Goal: Information Seeking & Learning: Learn about a topic

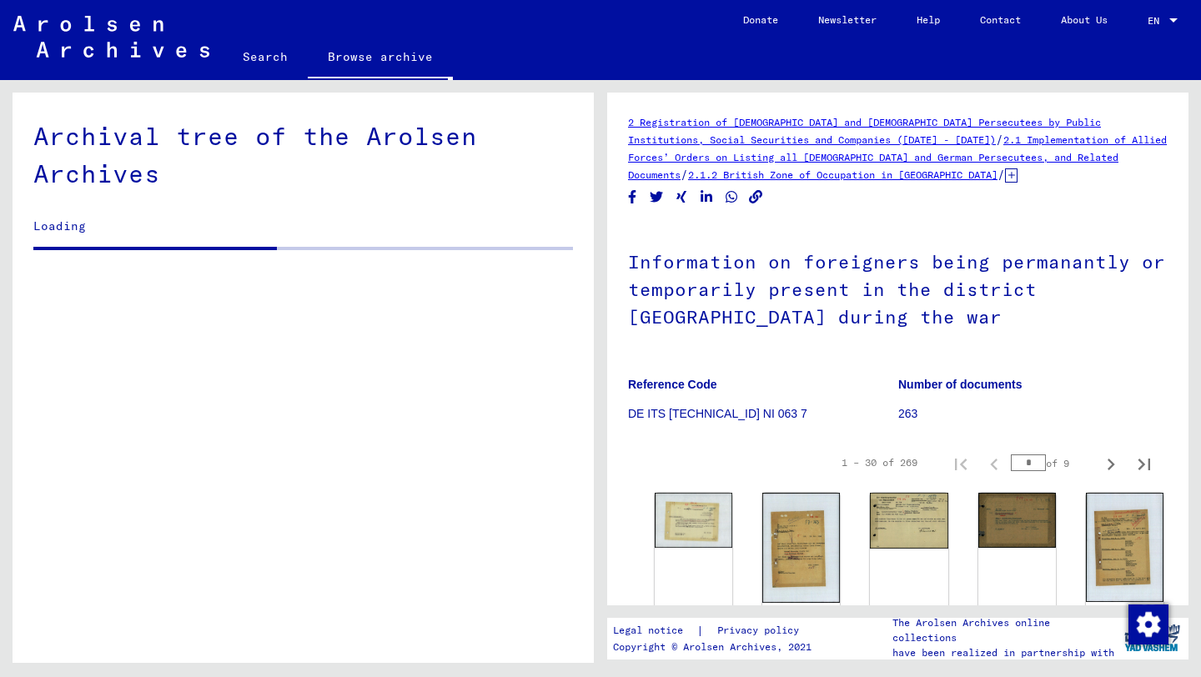
scroll to position [5000, 0]
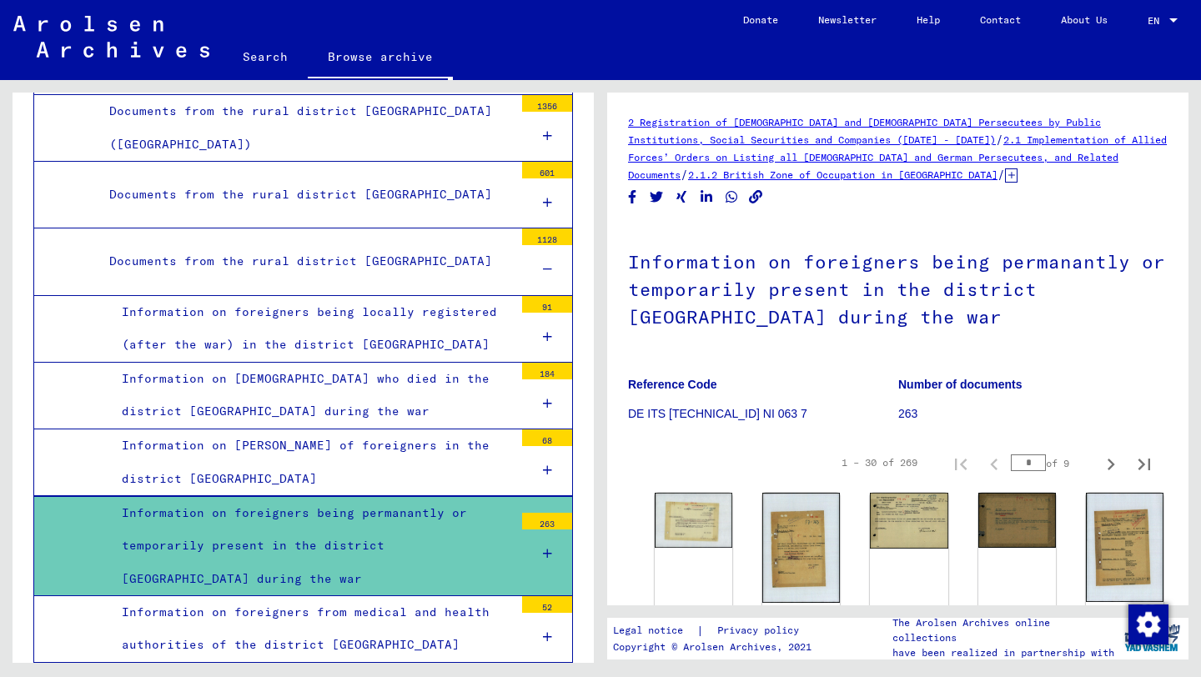
click at [672, 344] on div "2 Registration of [DEMOGRAPHIC_DATA] and [DEMOGRAPHIC_DATA] Persecutees by Publ…" at bounding box center [897, 349] width 581 height 513
click at [685, 534] on div "DocID: 70742413" at bounding box center [694, 555] width 82 height 130
click at [683, 509] on img at bounding box center [694, 519] width 82 height 58
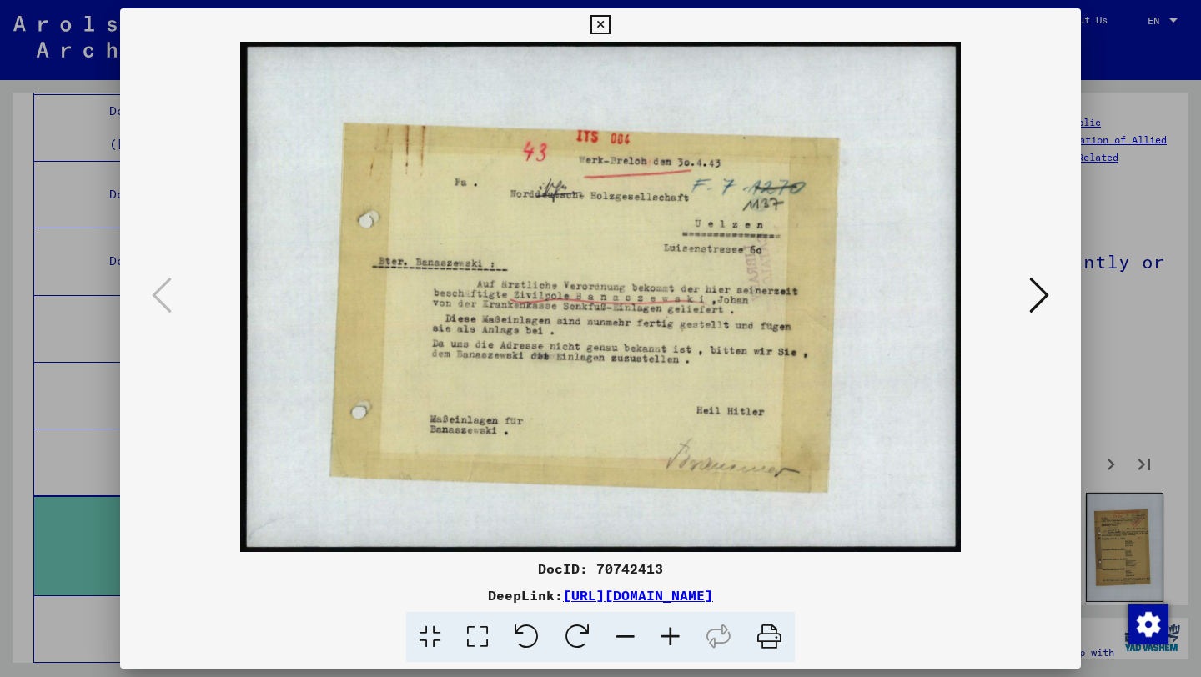
click at [1034, 283] on icon at bounding box center [1039, 295] width 20 height 40
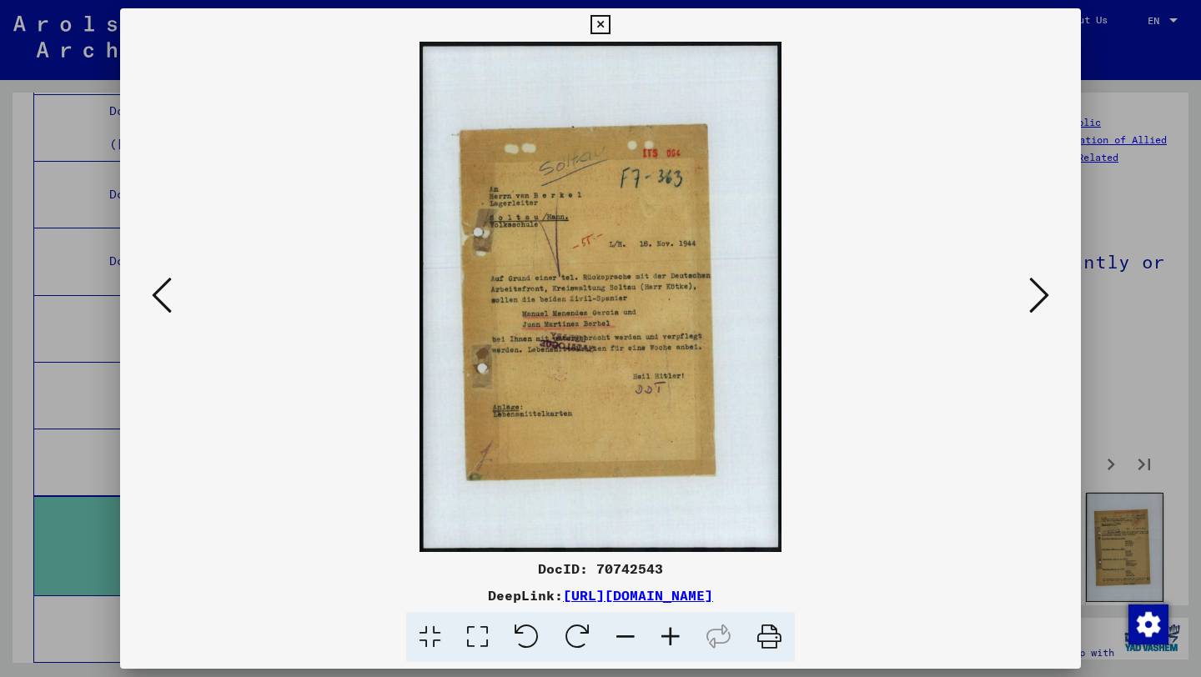
click at [1034, 283] on icon at bounding box center [1039, 295] width 20 height 40
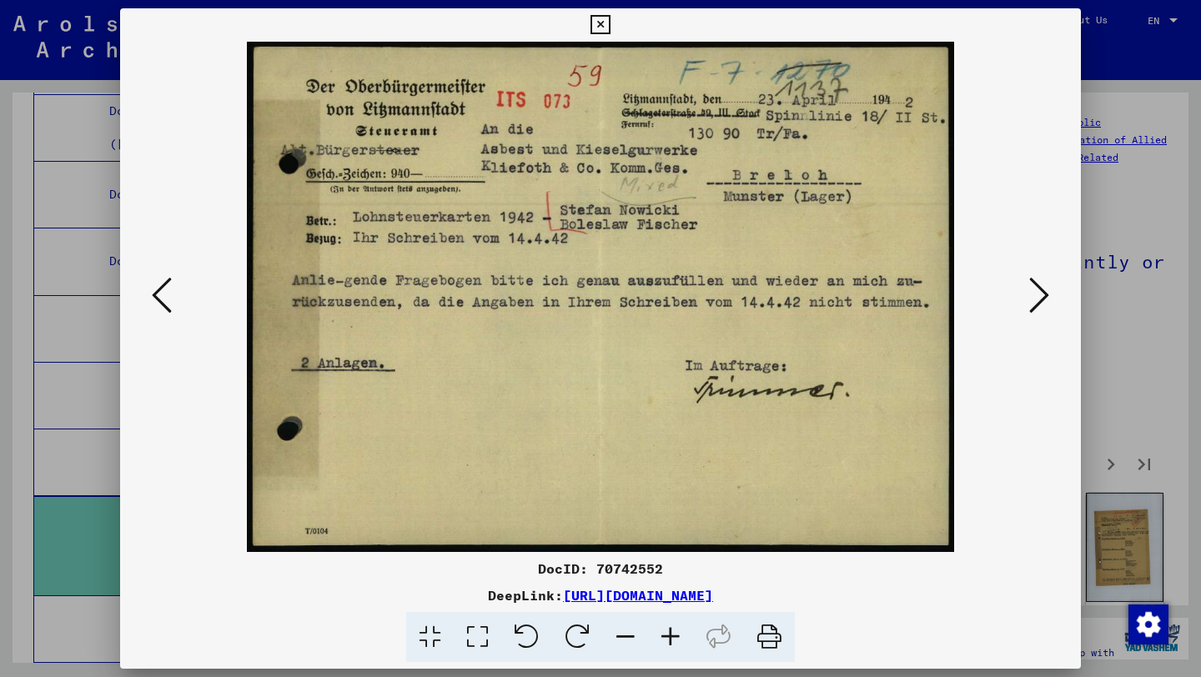
click at [1034, 283] on icon at bounding box center [1039, 295] width 20 height 40
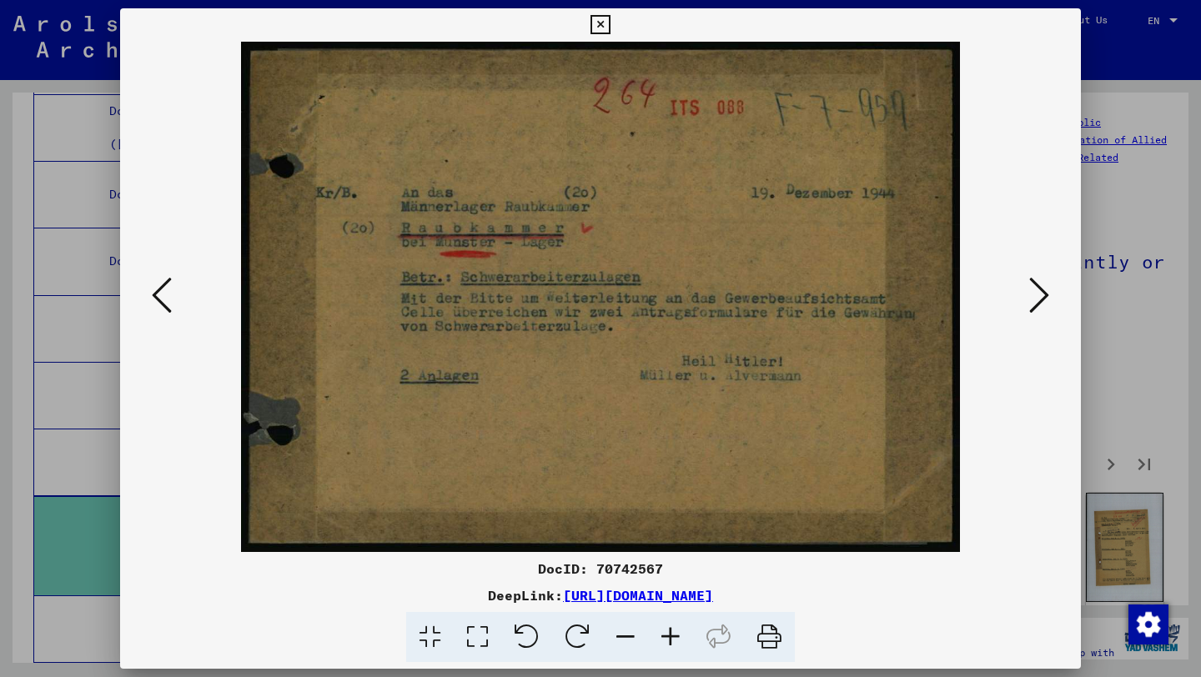
click at [1034, 283] on icon at bounding box center [1039, 295] width 20 height 40
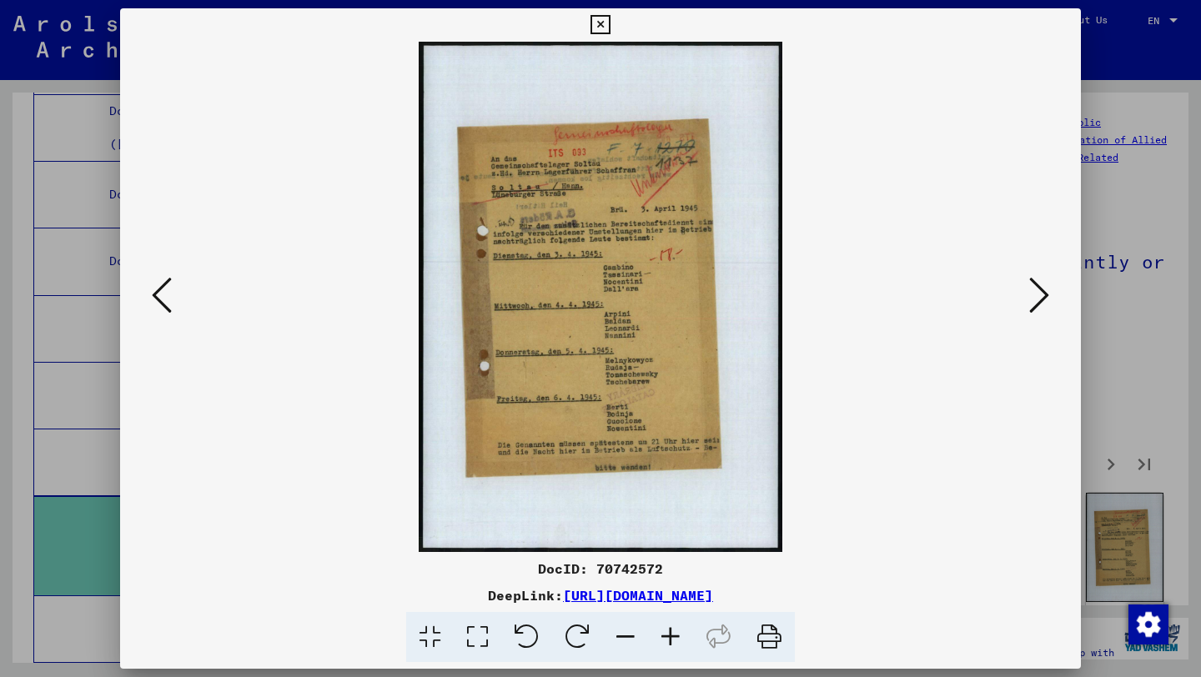
click at [1034, 283] on icon at bounding box center [1039, 295] width 20 height 40
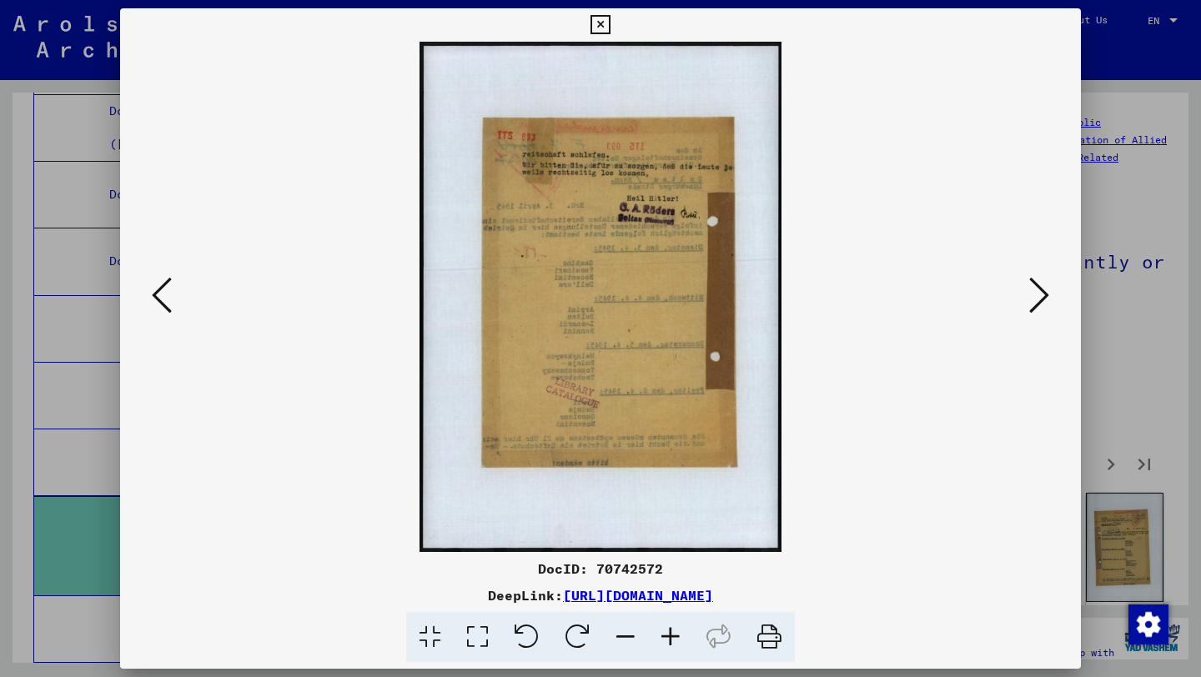
click at [1034, 283] on icon at bounding box center [1039, 295] width 20 height 40
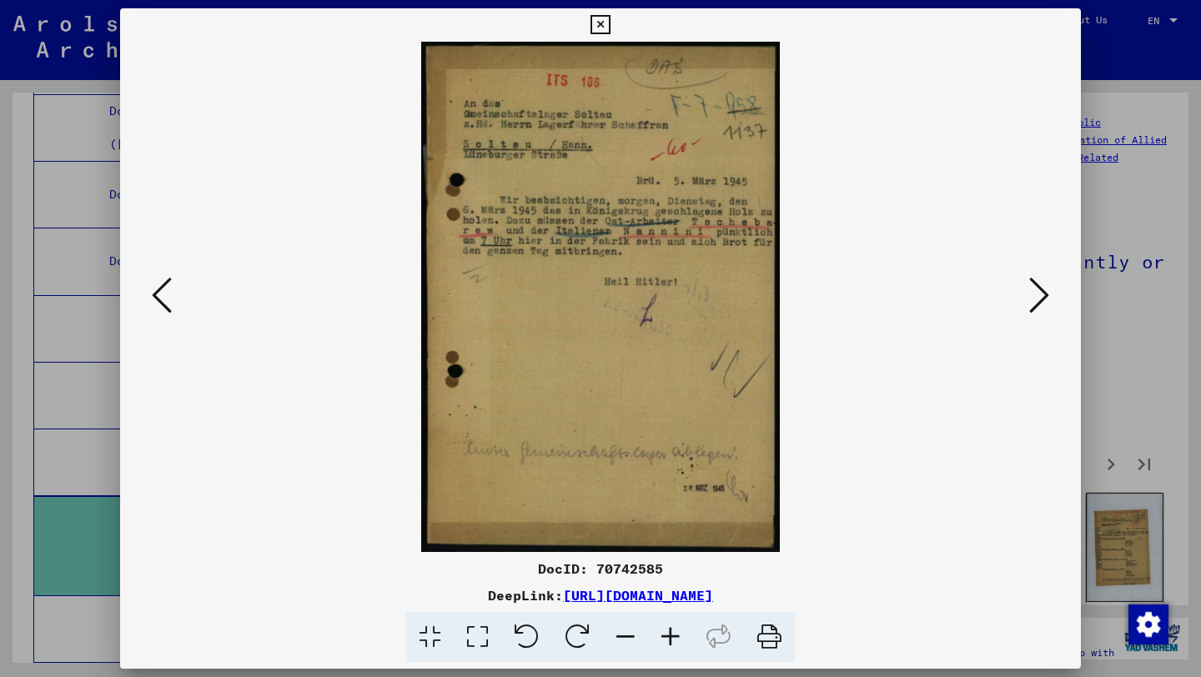
click at [1034, 283] on icon at bounding box center [1039, 295] width 20 height 40
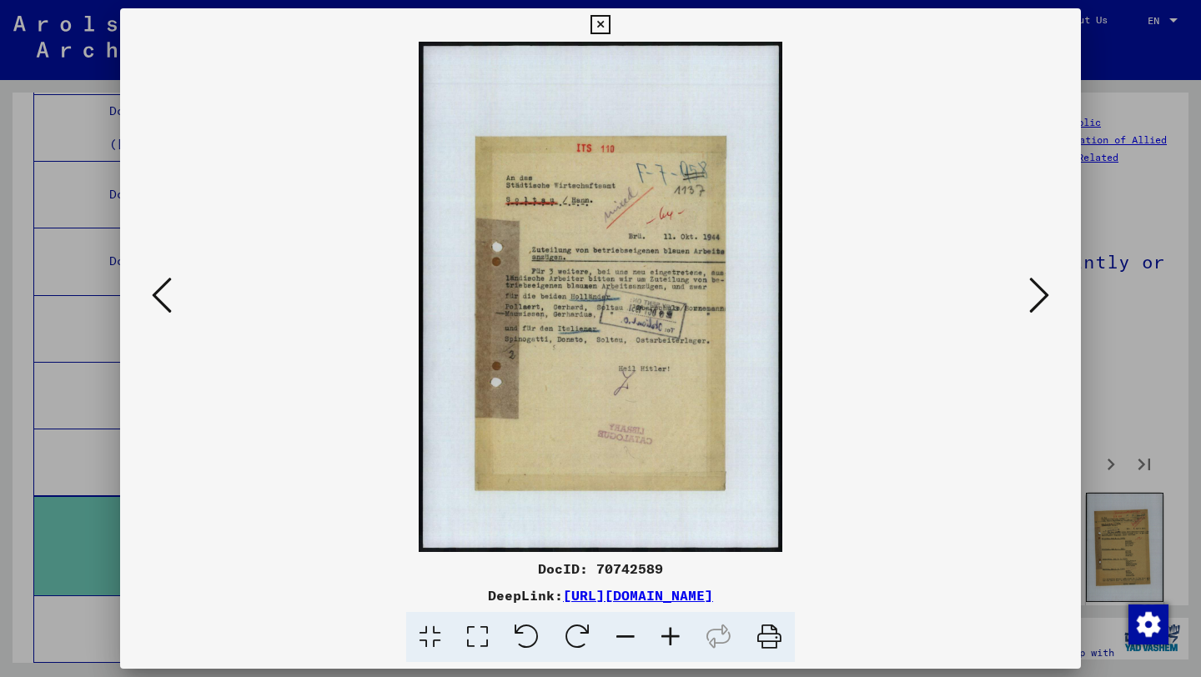
click at [1034, 283] on icon at bounding box center [1039, 295] width 20 height 40
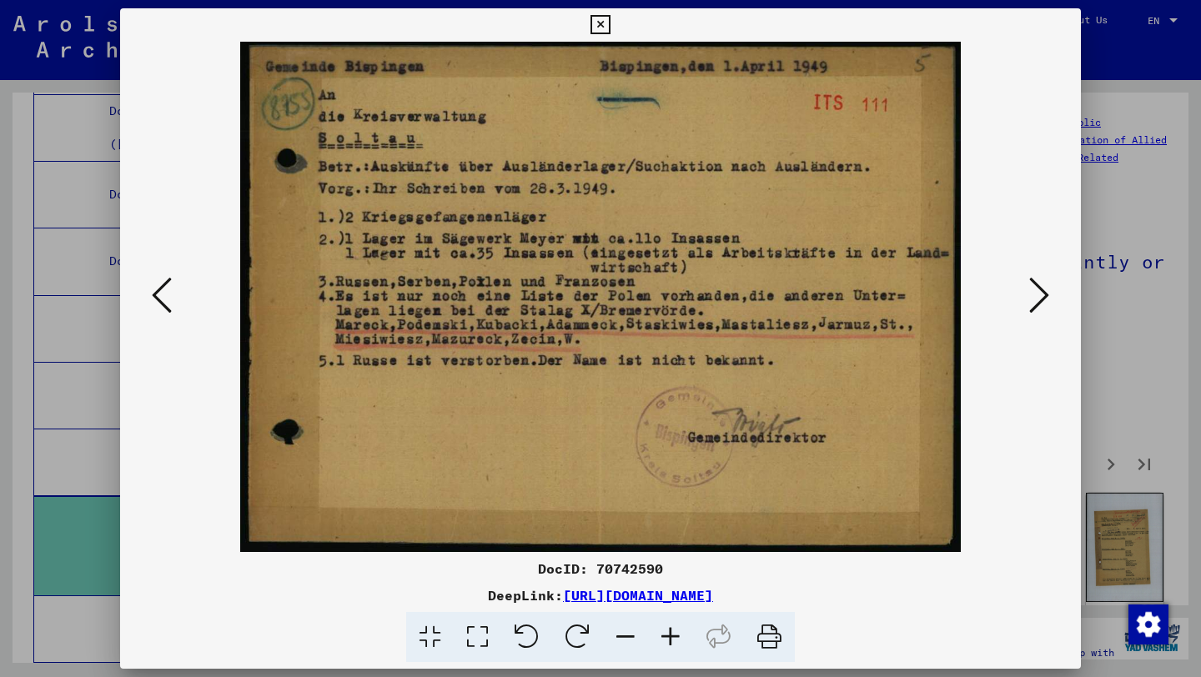
click at [1034, 283] on icon at bounding box center [1039, 295] width 20 height 40
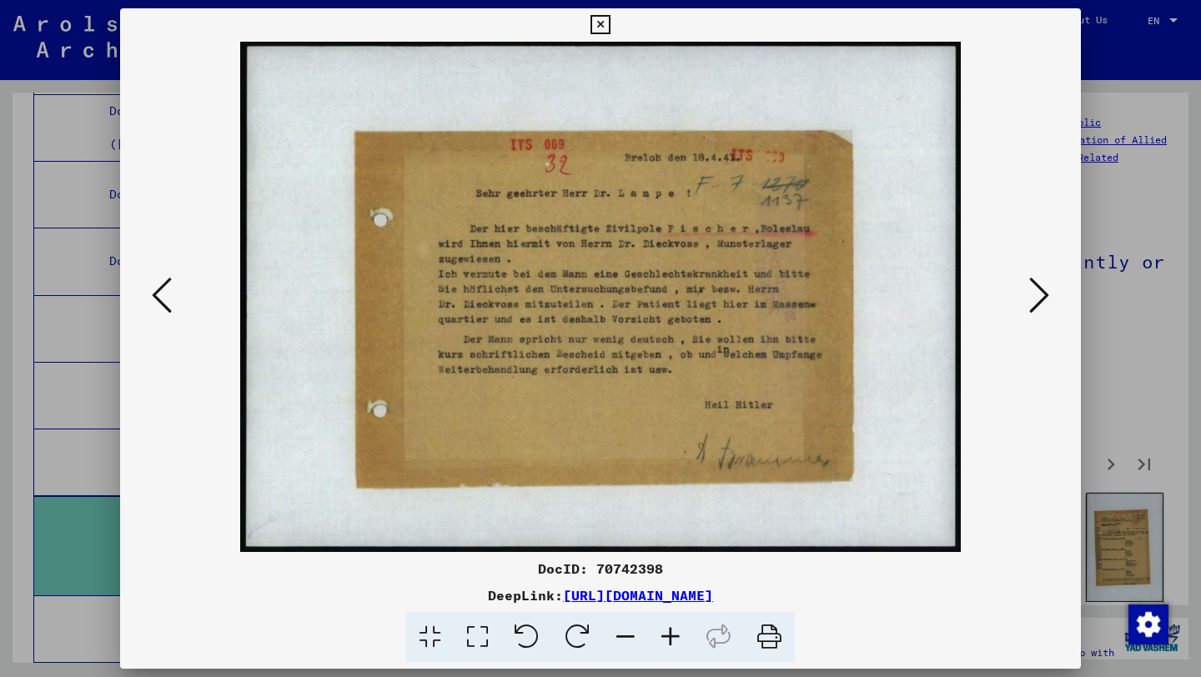
click at [1034, 283] on icon at bounding box center [1039, 295] width 20 height 40
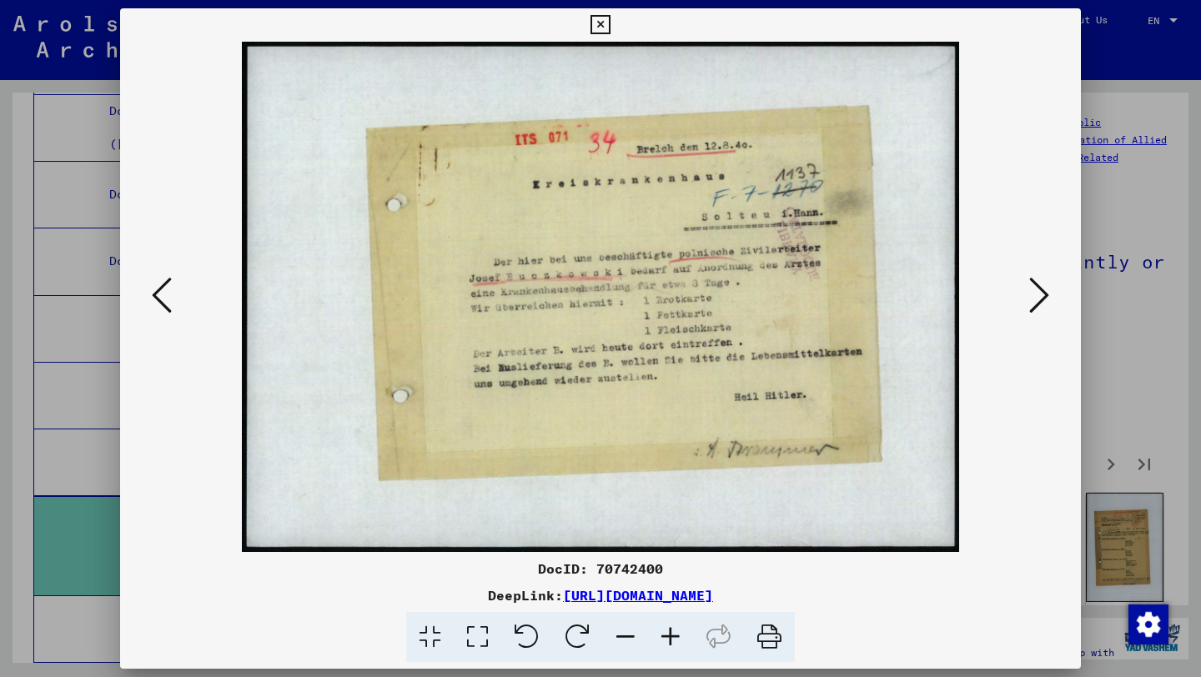
click at [1034, 283] on icon at bounding box center [1039, 295] width 20 height 40
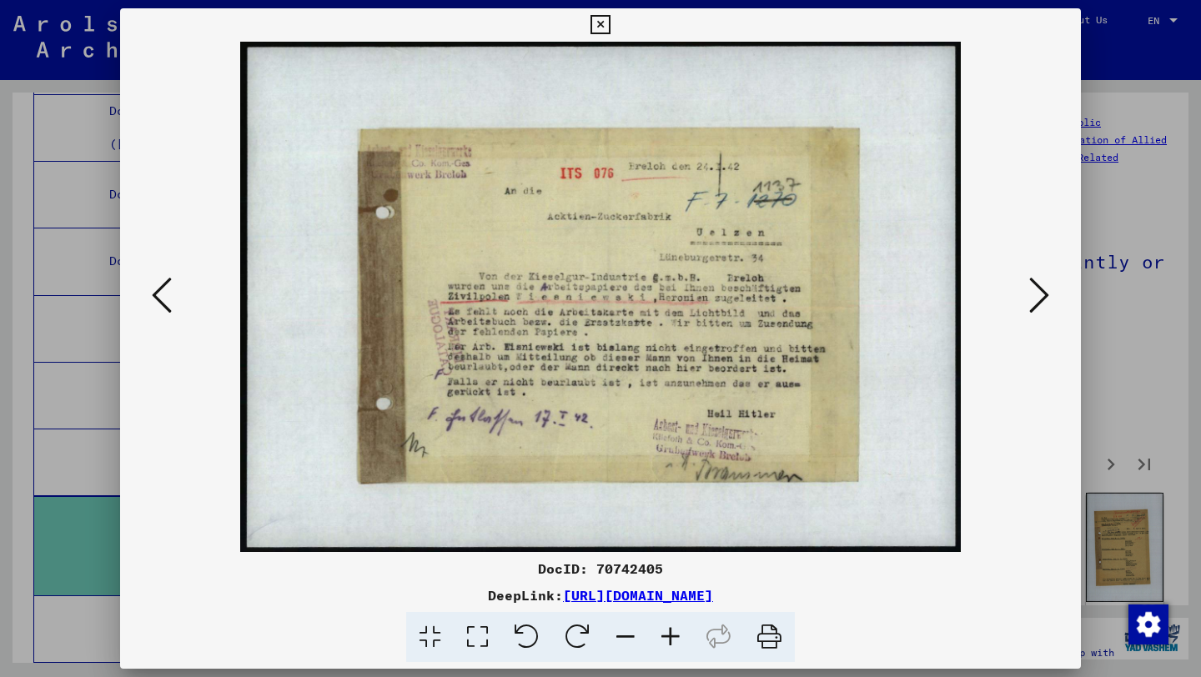
click at [1034, 283] on icon at bounding box center [1039, 295] width 20 height 40
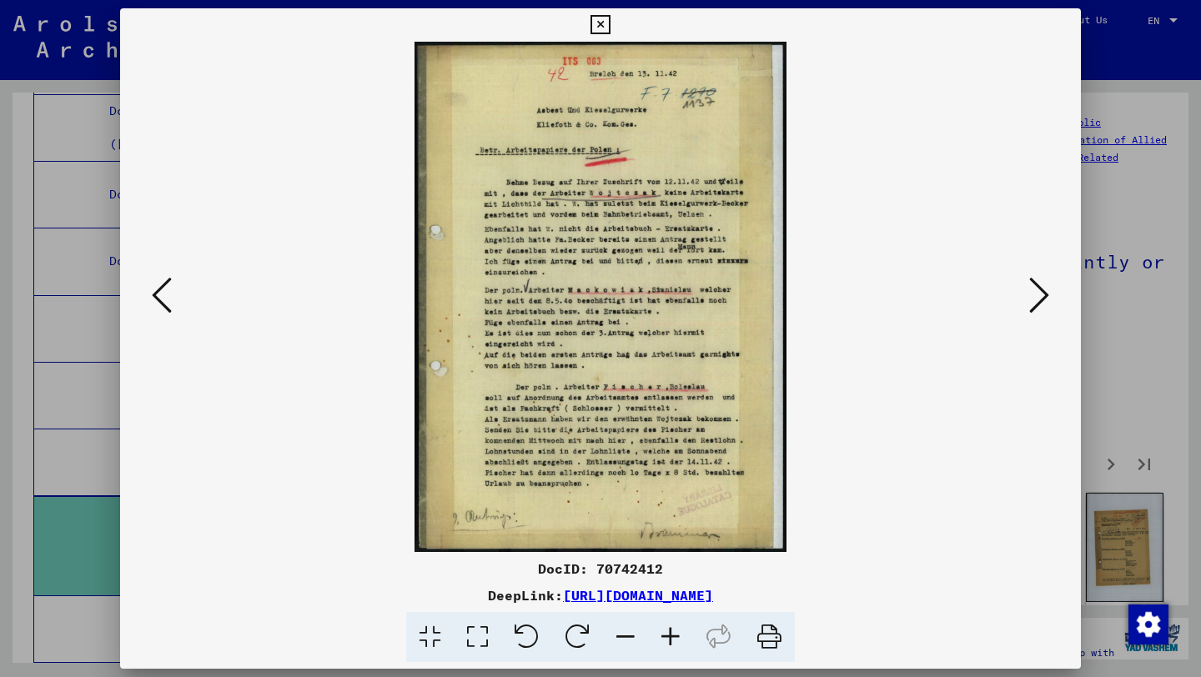
click at [1034, 283] on icon at bounding box center [1039, 295] width 20 height 40
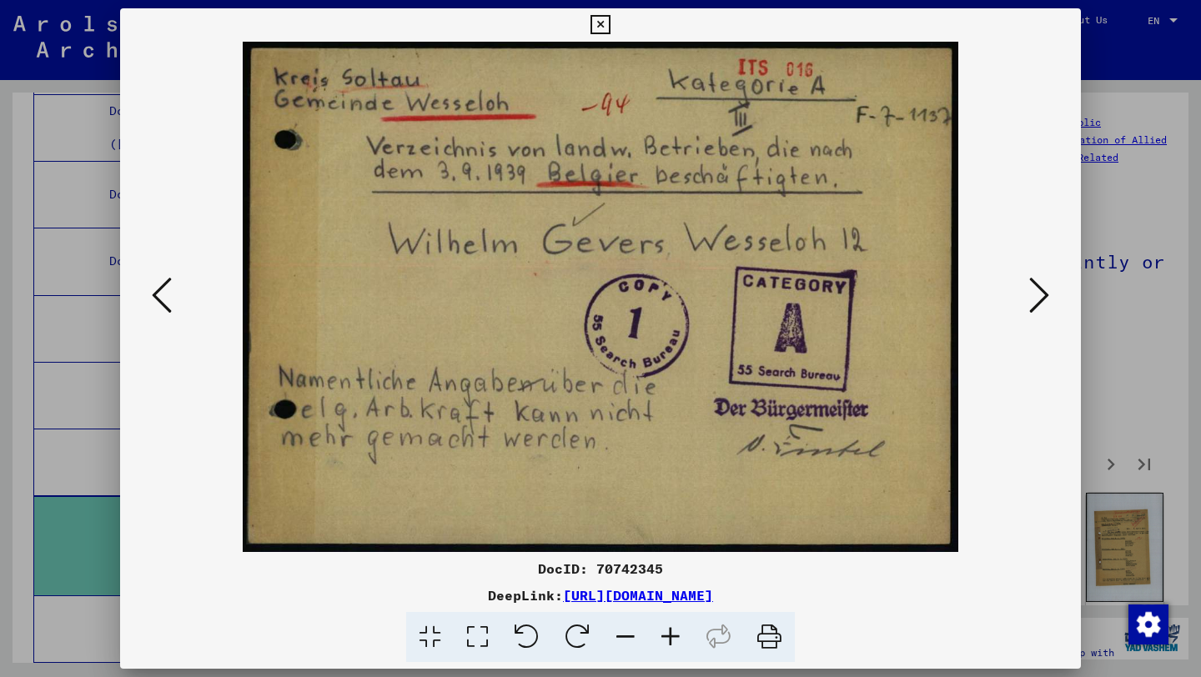
click at [1040, 287] on icon at bounding box center [1039, 295] width 20 height 40
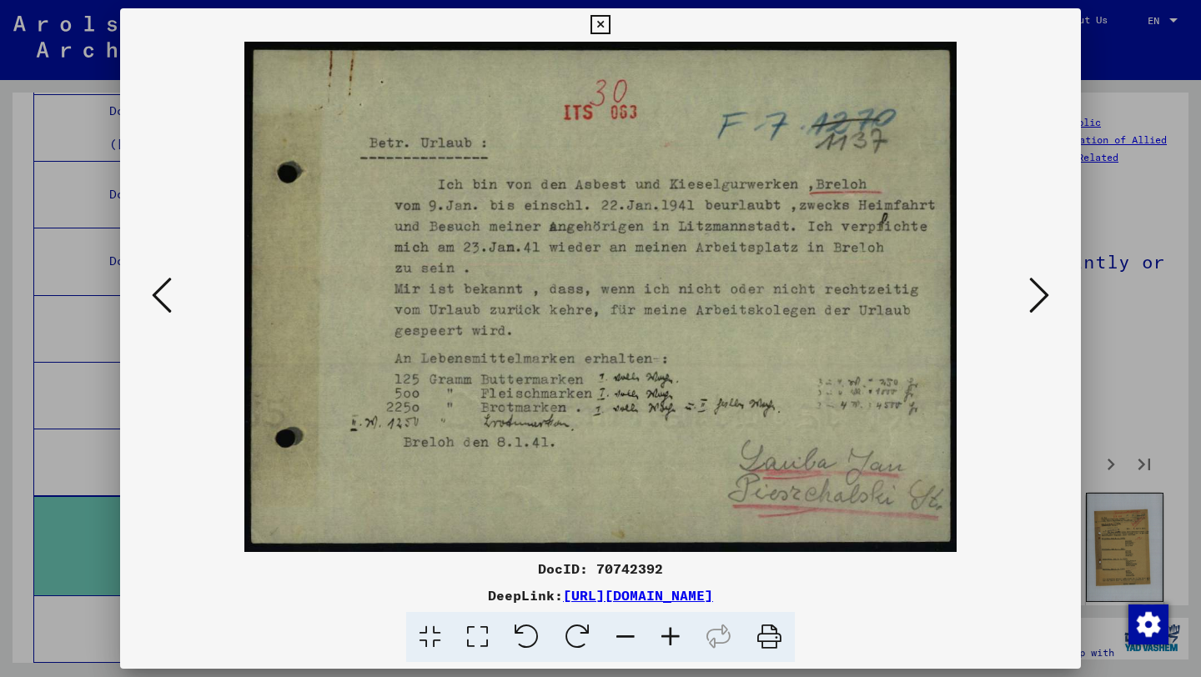
click at [1040, 287] on icon at bounding box center [1039, 295] width 20 height 40
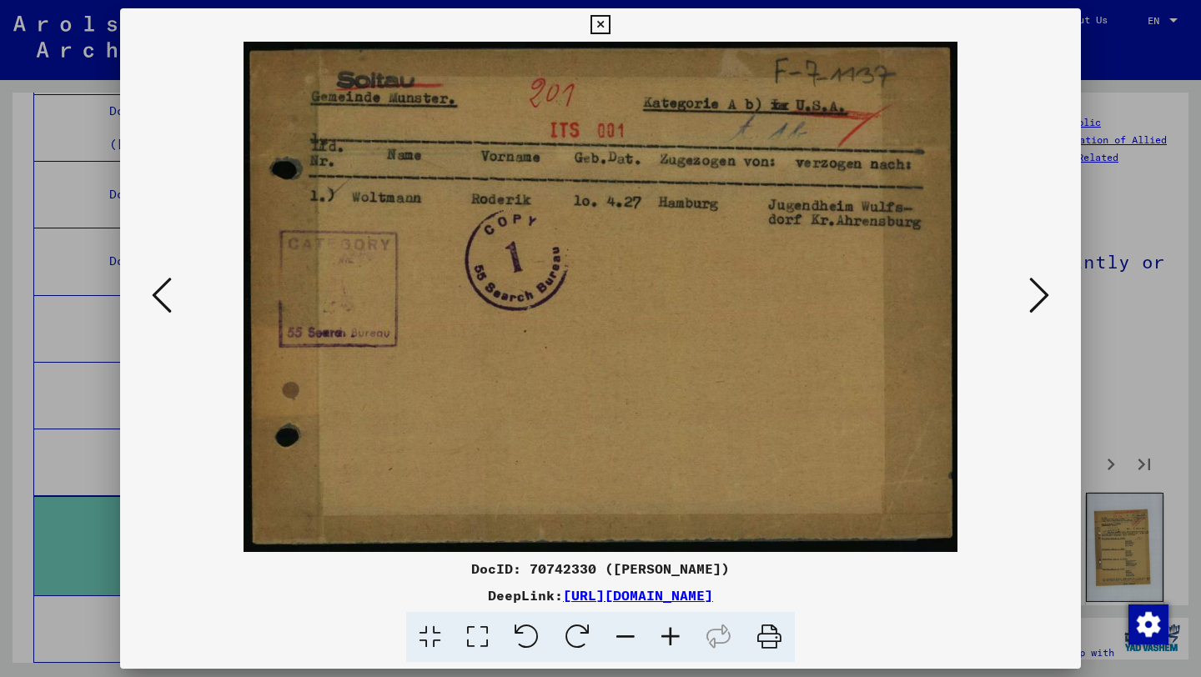
click at [1040, 287] on icon at bounding box center [1039, 295] width 20 height 40
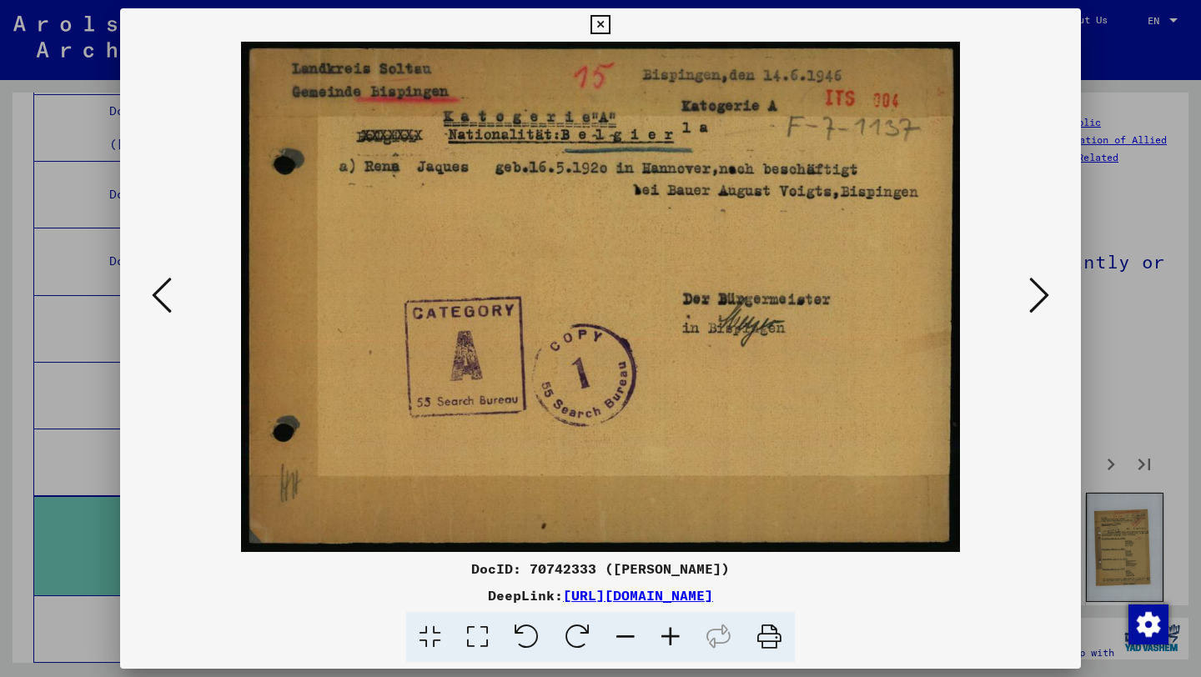
click at [1040, 287] on icon at bounding box center [1039, 295] width 20 height 40
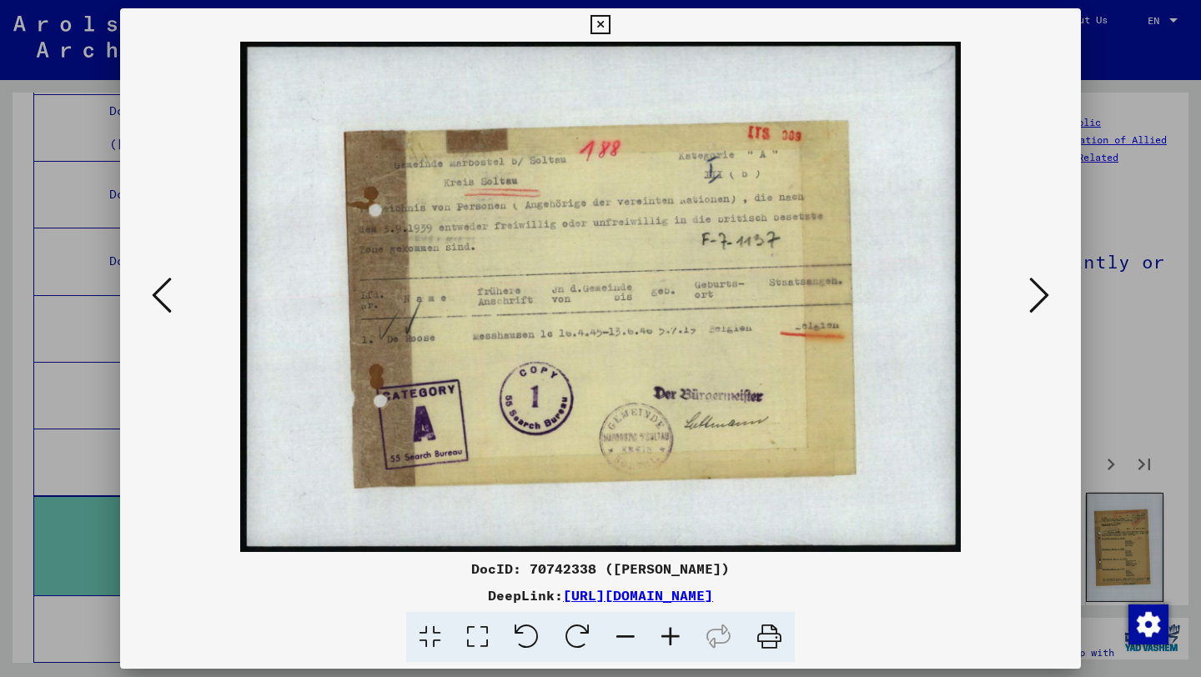
click at [1040, 287] on icon at bounding box center [1039, 295] width 20 height 40
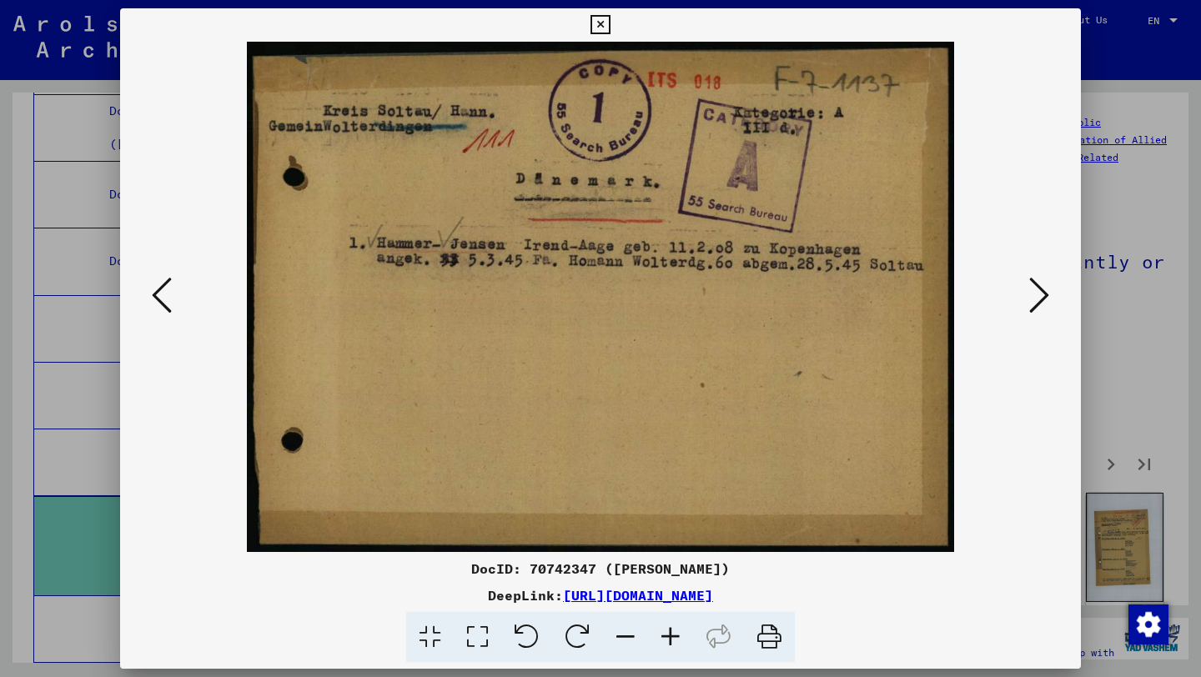
click at [1040, 287] on icon at bounding box center [1039, 295] width 20 height 40
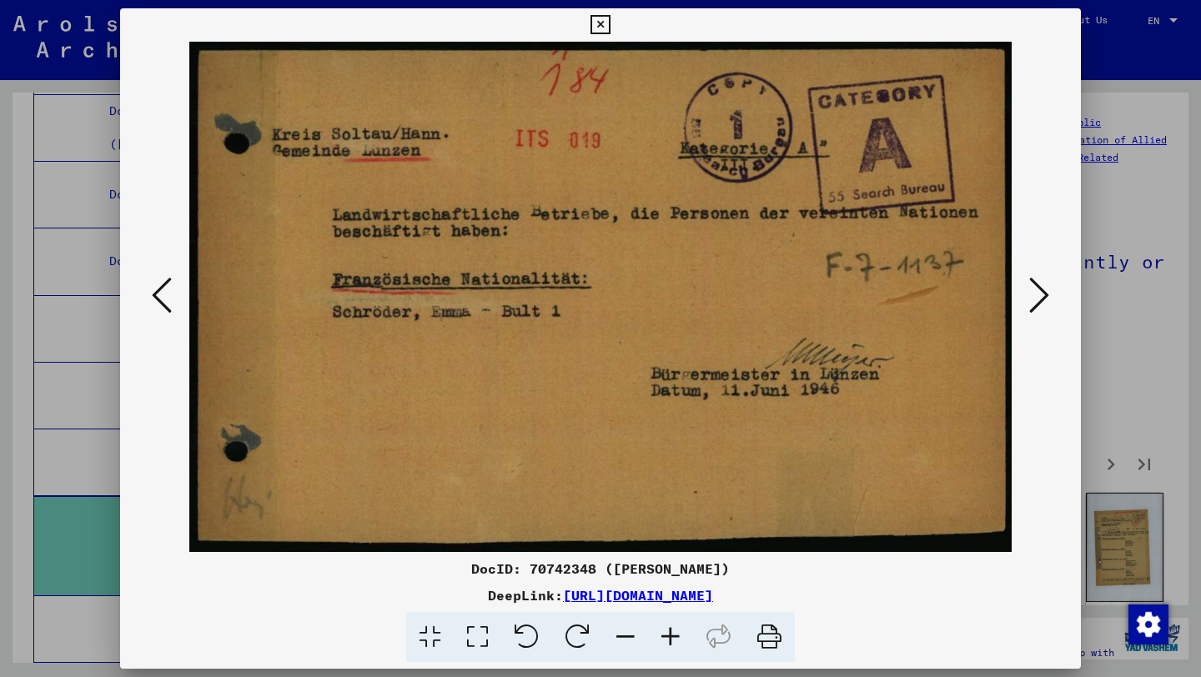
click at [1040, 287] on icon at bounding box center [1039, 295] width 20 height 40
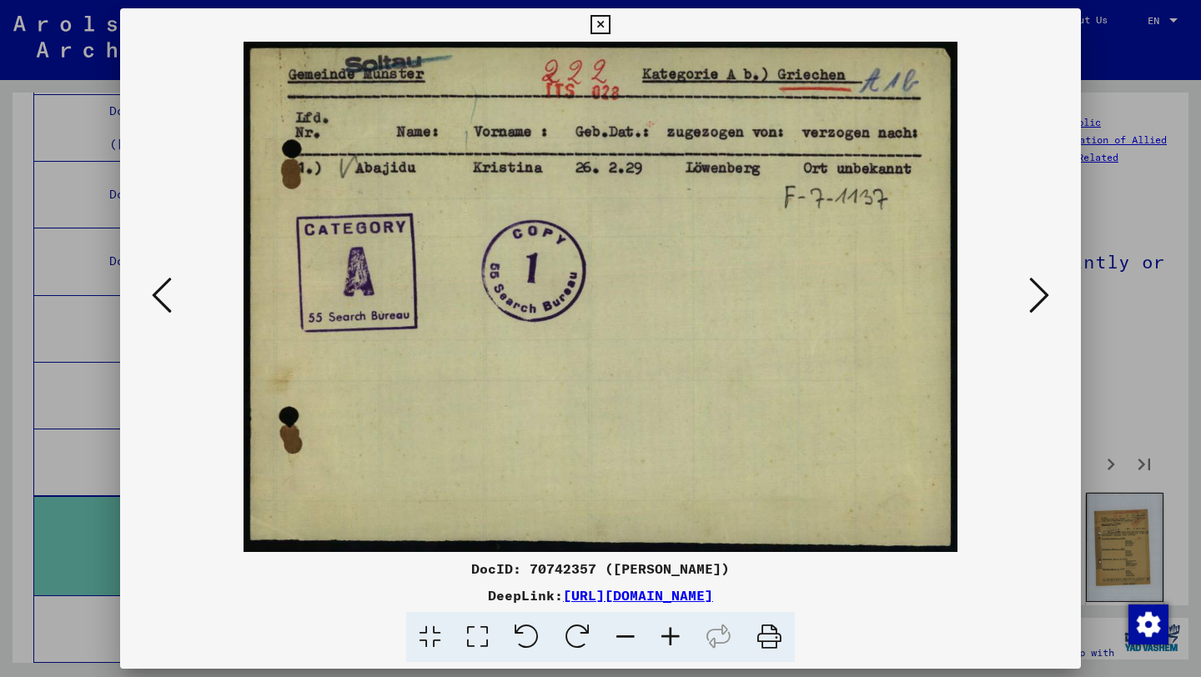
click at [1040, 287] on icon at bounding box center [1039, 295] width 20 height 40
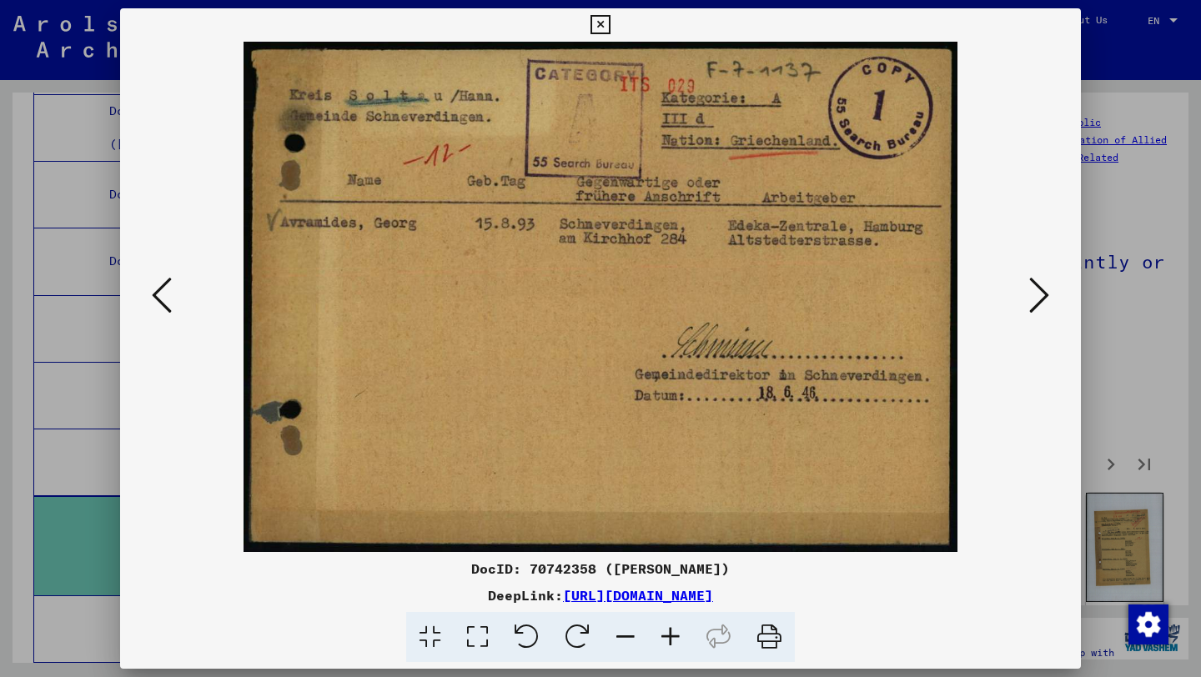
click at [1040, 287] on icon at bounding box center [1039, 295] width 20 height 40
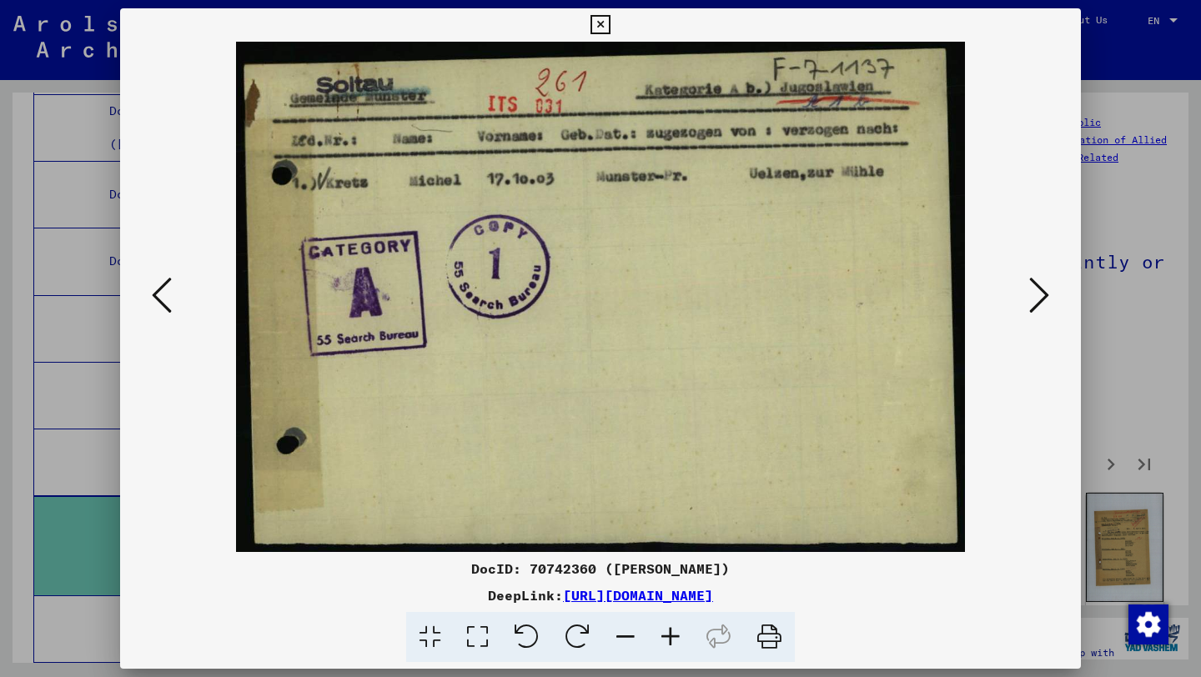
click at [1040, 287] on icon at bounding box center [1039, 295] width 20 height 40
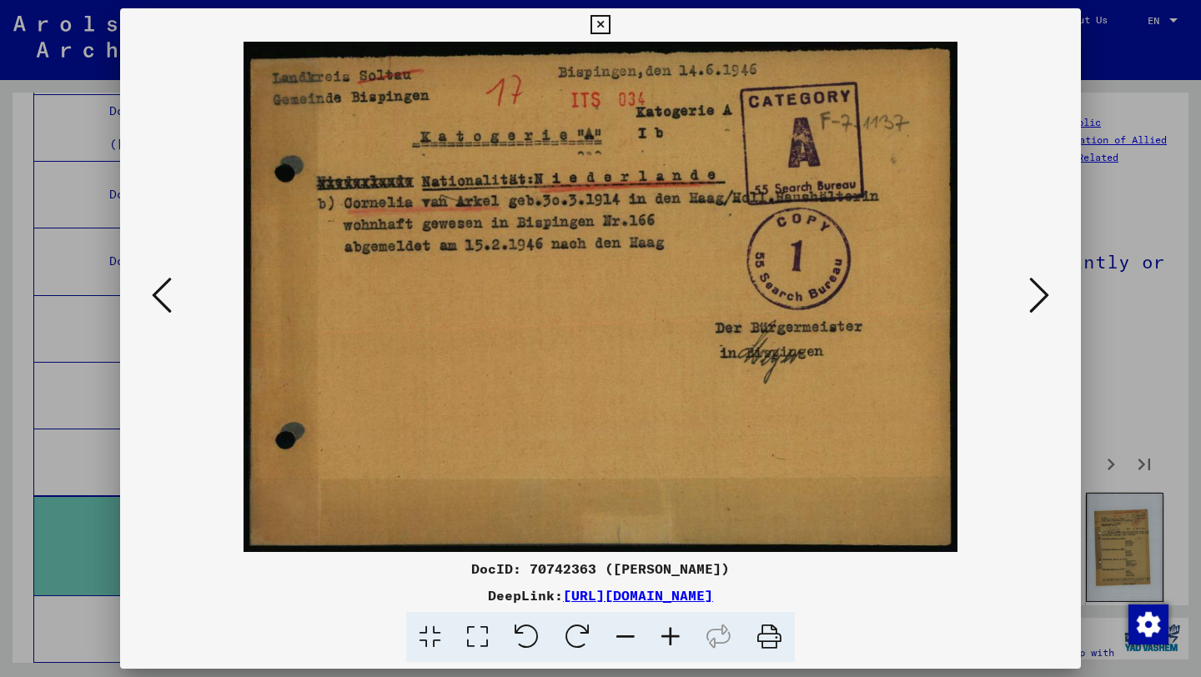
click at [1040, 287] on icon at bounding box center [1039, 295] width 20 height 40
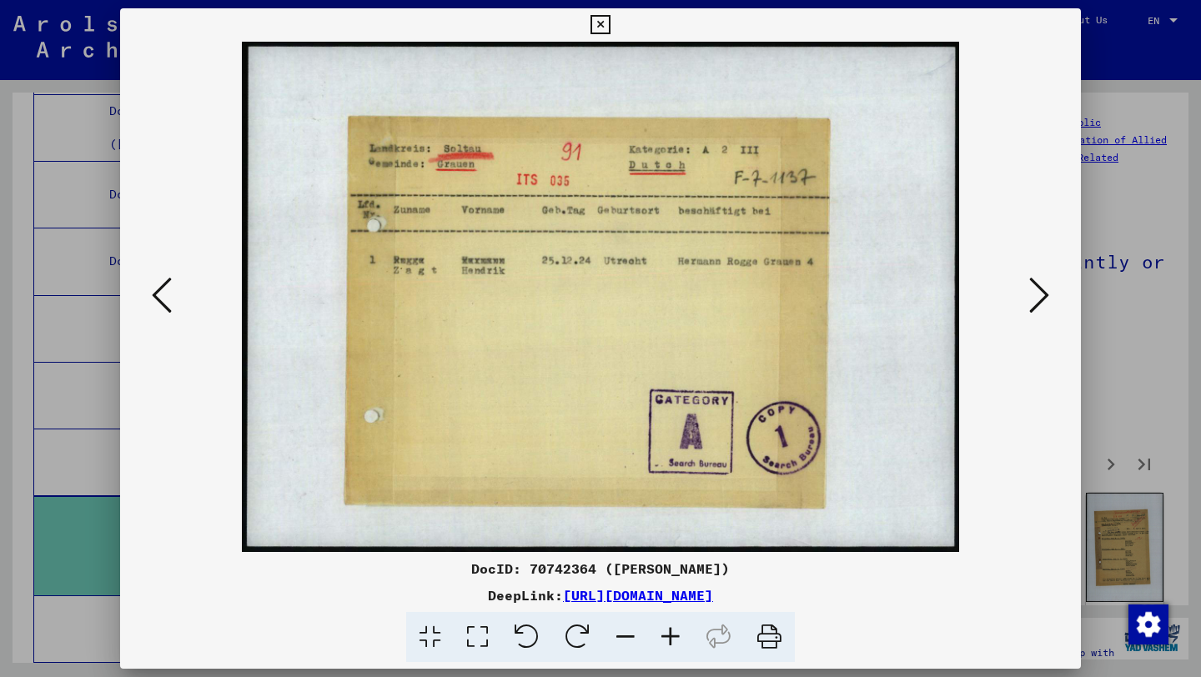
click at [1040, 287] on icon at bounding box center [1039, 295] width 20 height 40
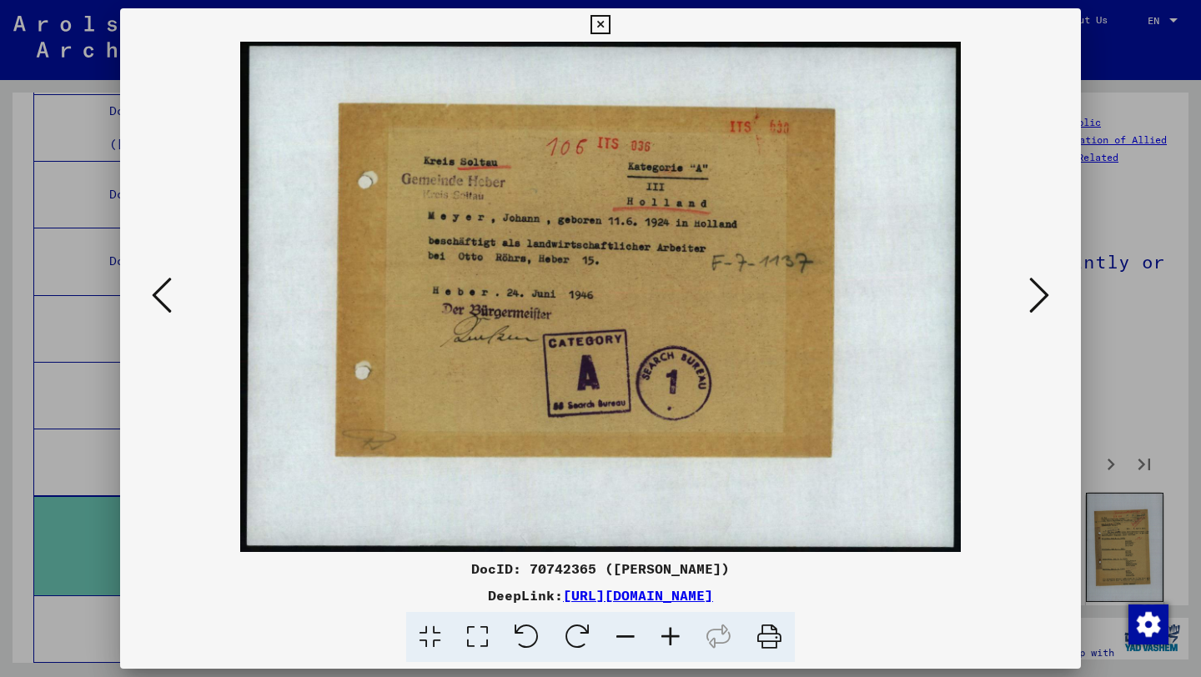
click at [1040, 287] on icon at bounding box center [1039, 295] width 20 height 40
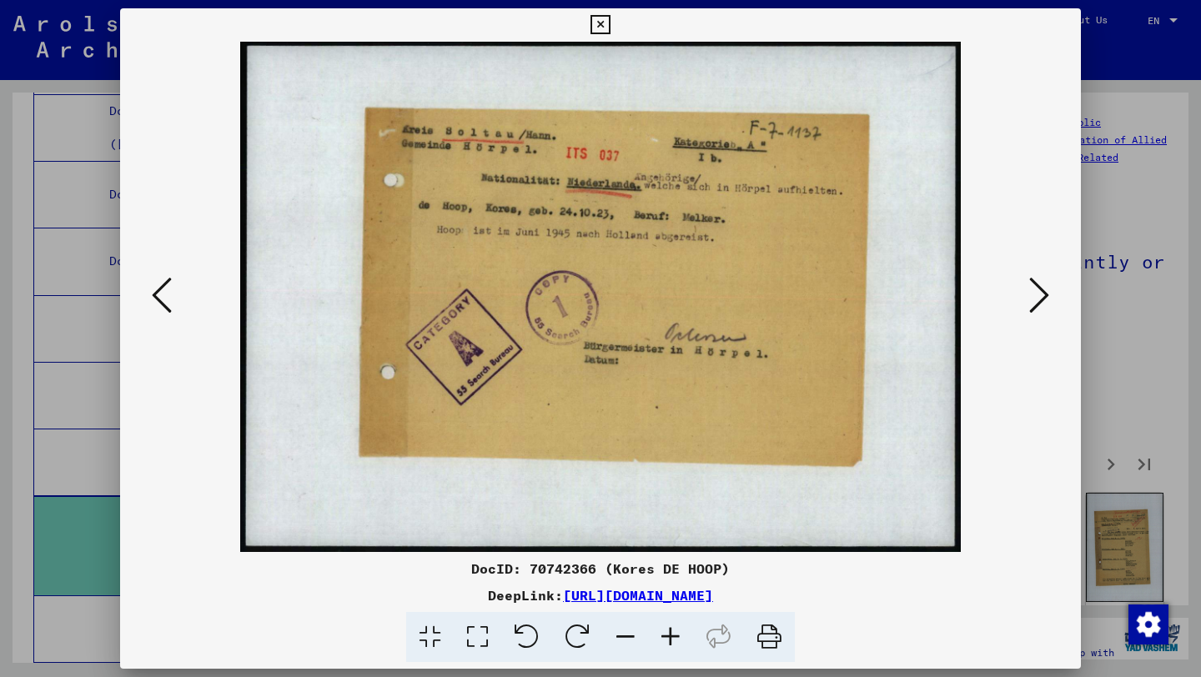
click at [1040, 287] on icon at bounding box center [1039, 295] width 20 height 40
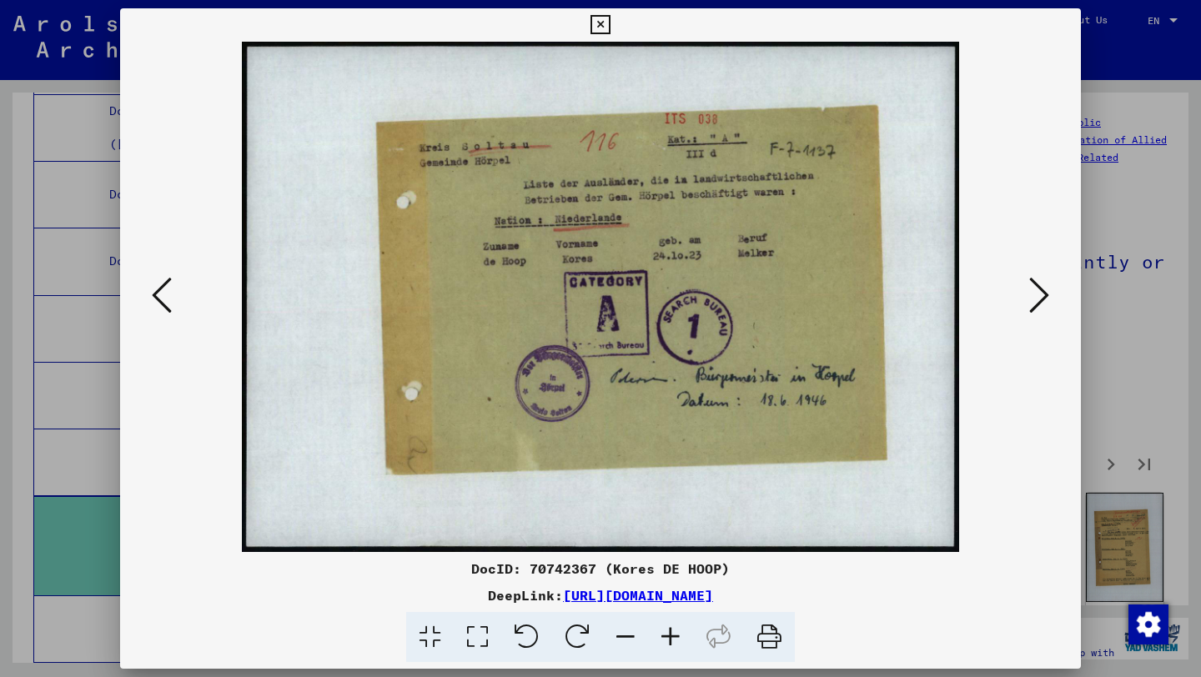
click at [1040, 287] on icon at bounding box center [1039, 295] width 20 height 40
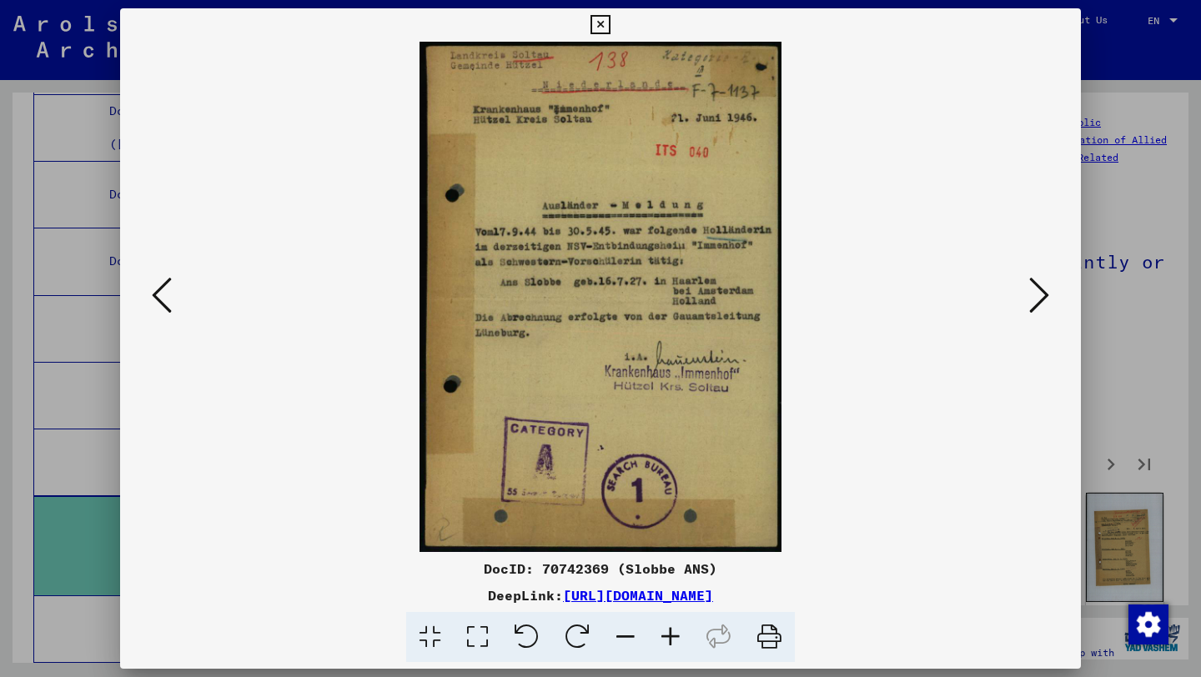
click at [1040, 287] on icon at bounding box center [1039, 295] width 20 height 40
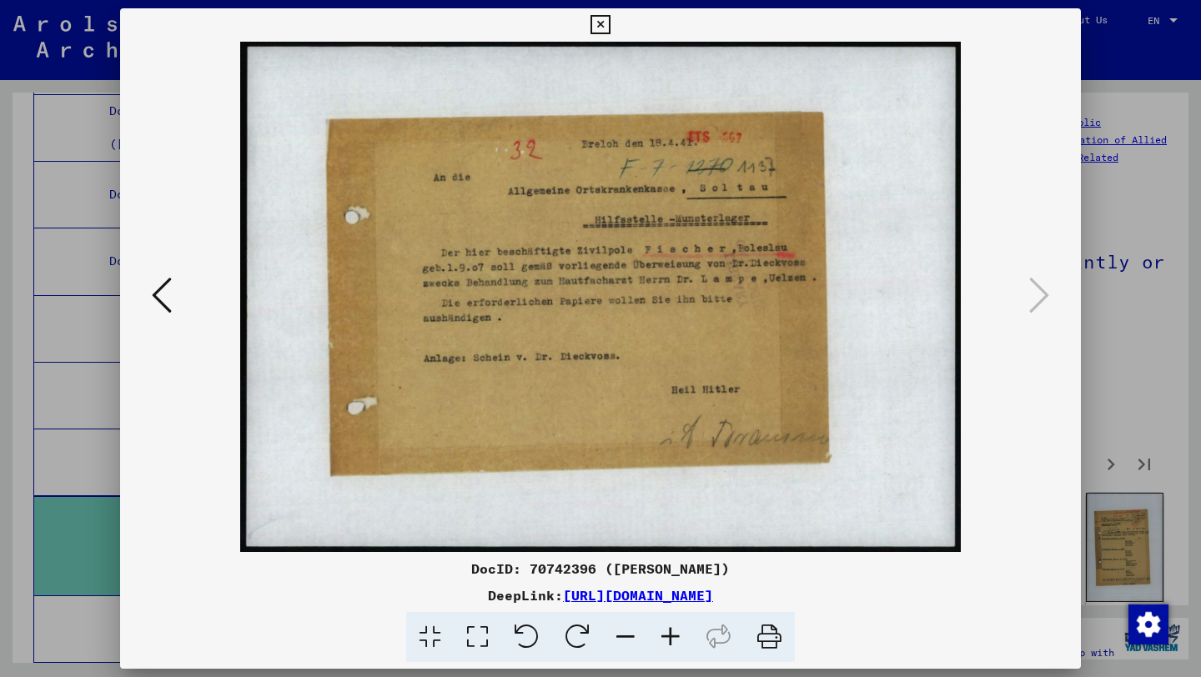
click at [847, 304] on img at bounding box center [600, 297] width 847 height 510
